Goal: Task Accomplishment & Management: Manage account settings

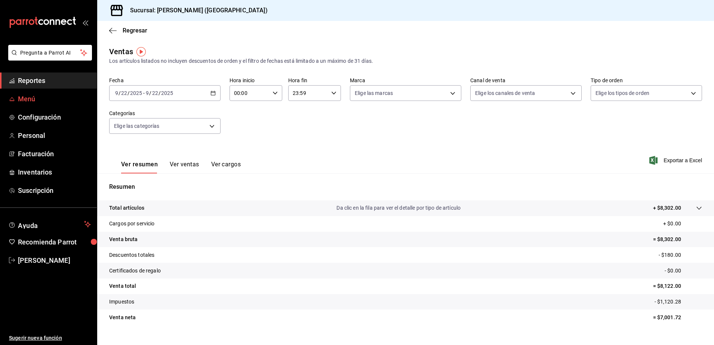
click at [47, 91] on link "Menú" at bounding box center [48, 99] width 97 height 16
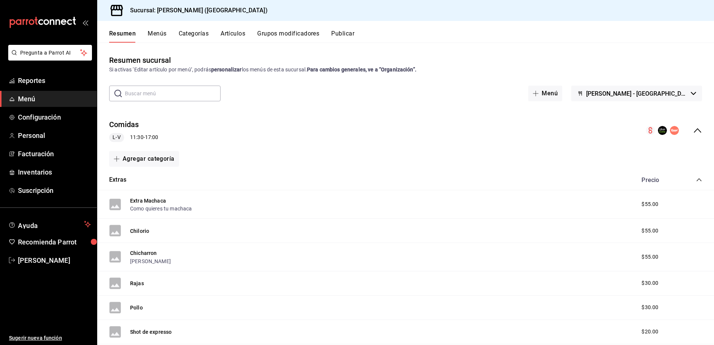
click at [241, 33] on button "Artículos" at bounding box center [232, 36] width 25 height 13
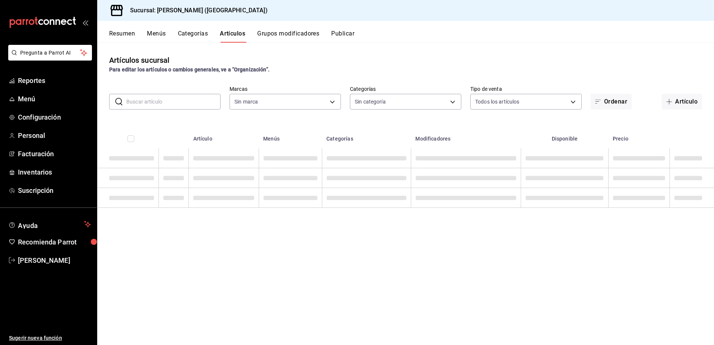
type input "8032933b-081f-47fe-9b6e-ba3dc78a21f4"
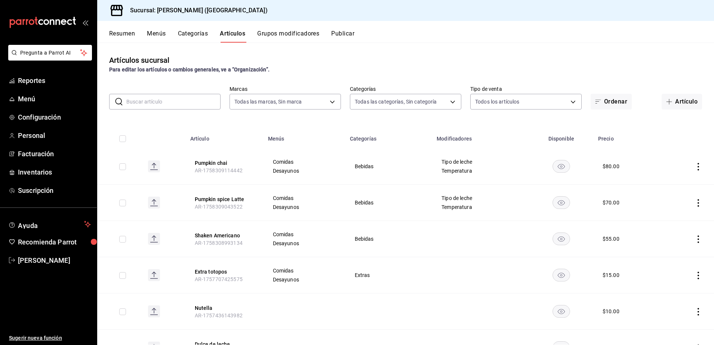
type input "4d6f0275-a8e1-4c8a-ba58-20bffb9dedeb,6d0ca4bc-c96f-453a-9a30-f489c557b573,9d793…"
click at [677, 104] on button "Artículo" at bounding box center [681, 102] width 40 height 16
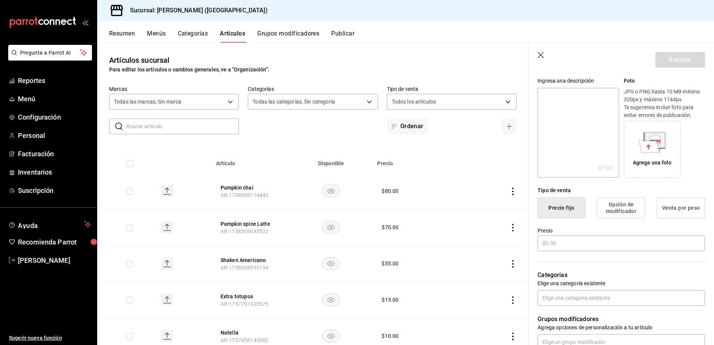
scroll to position [77, 0]
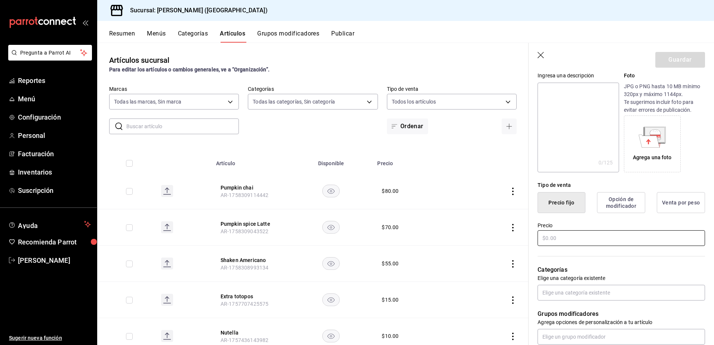
type input "Extra enchilada"
click at [637, 238] on input "text" at bounding box center [620, 238] width 167 height 16
type input "$4.00"
type input "$35.00"
click at [664, 61] on button "Guardar" at bounding box center [680, 60] width 50 height 16
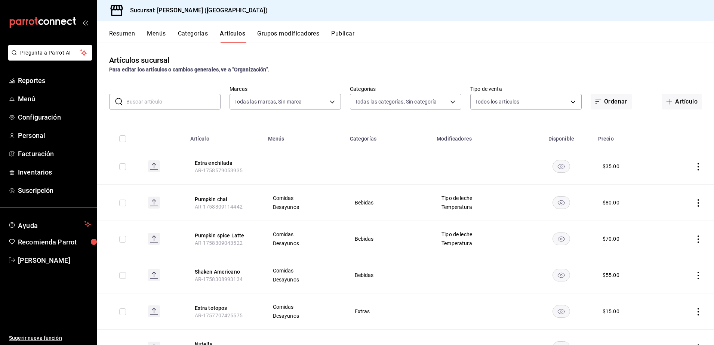
click at [694, 165] on icon "actions" at bounding box center [697, 166] width 7 height 7
click at [676, 178] on li "Editar" at bounding box center [661, 183] width 45 height 15
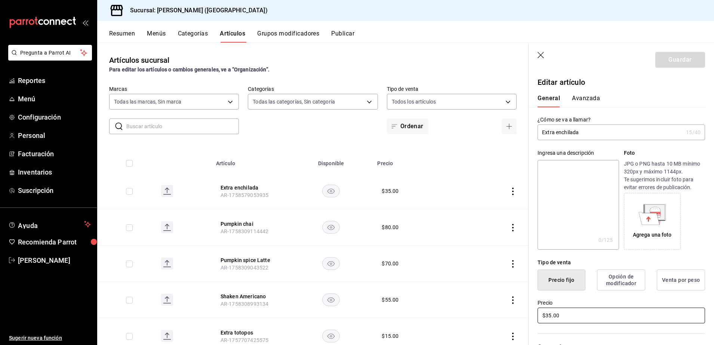
drag, startPoint x: 579, startPoint y: 317, endPoint x: 517, endPoint y: 326, distance: 62.2
click at [517, 326] on main "Artículos sucursal Para editar los artículos o cambios generales, ve a “Organiz…" at bounding box center [405, 194] width 617 height 302
type input "$50.00"
click at [674, 58] on button "Guardar" at bounding box center [680, 60] width 50 height 16
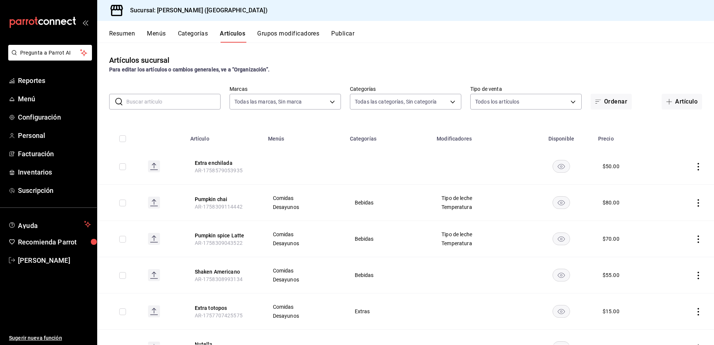
click at [694, 166] on icon "actions" at bounding box center [697, 166] width 7 height 7
click at [666, 181] on span "Editar" at bounding box center [668, 184] width 19 height 8
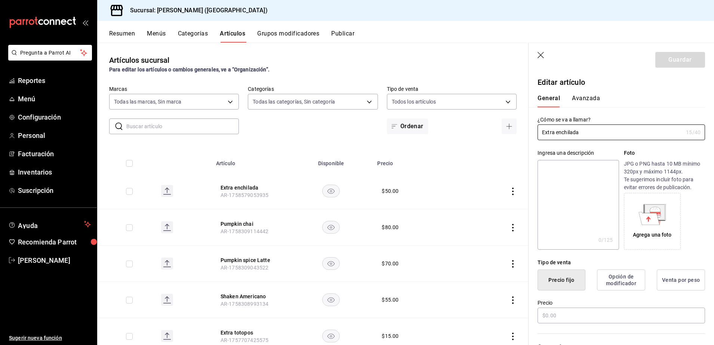
type input "$50.00"
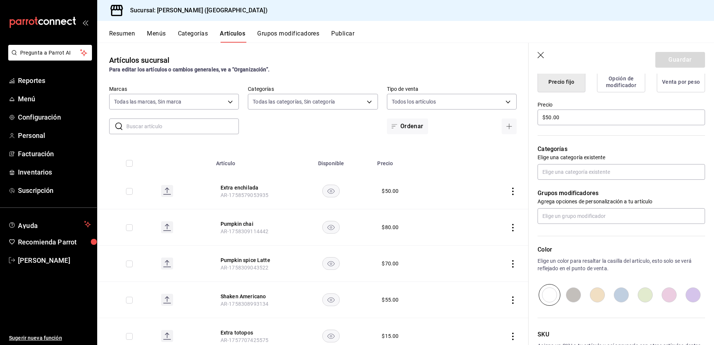
scroll to position [203, 0]
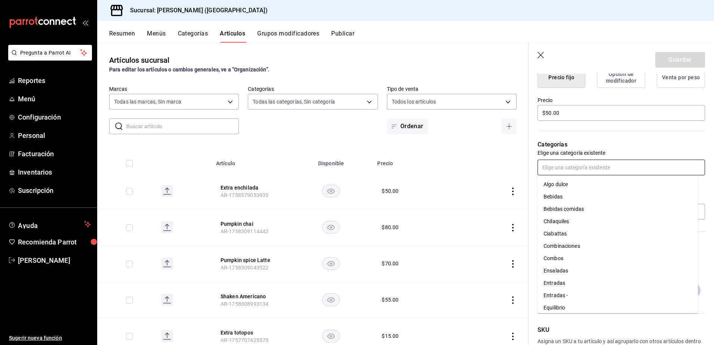
click at [603, 171] on input "text" at bounding box center [620, 168] width 167 height 16
type input "ext"
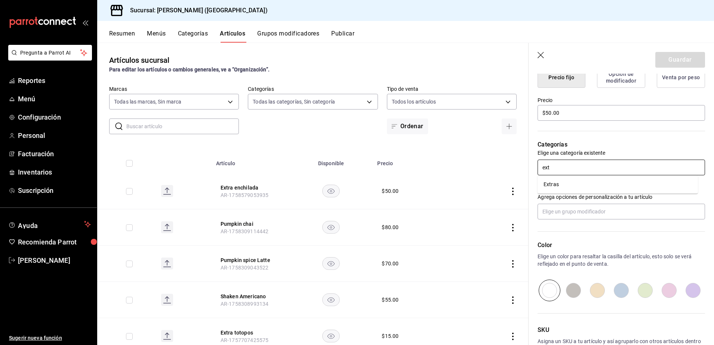
click at [600, 186] on li "Extras" at bounding box center [617, 184] width 160 height 12
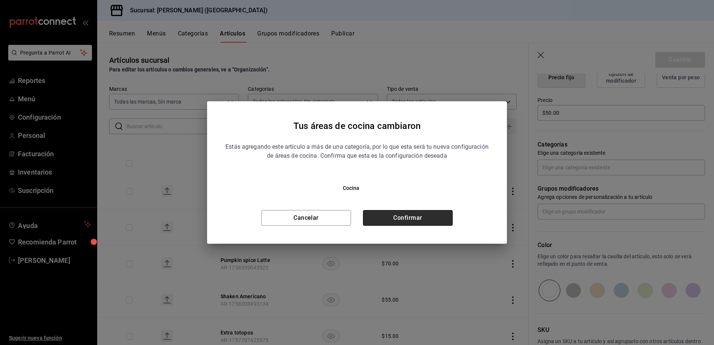
click at [442, 216] on button "Confirmar" at bounding box center [408, 218] width 90 height 16
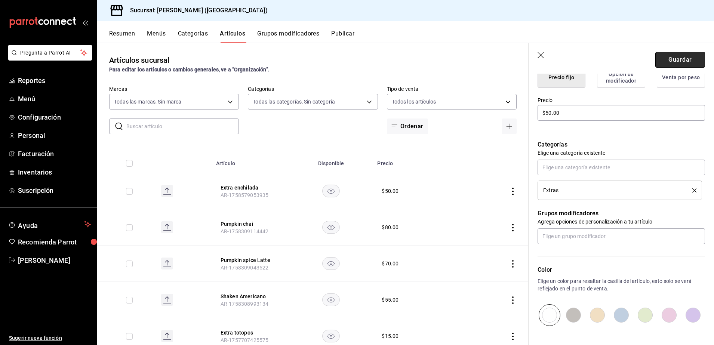
click at [666, 58] on button "Guardar" at bounding box center [680, 60] width 50 height 16
